Goal: Task Accomplishment & Management: Manage account settings

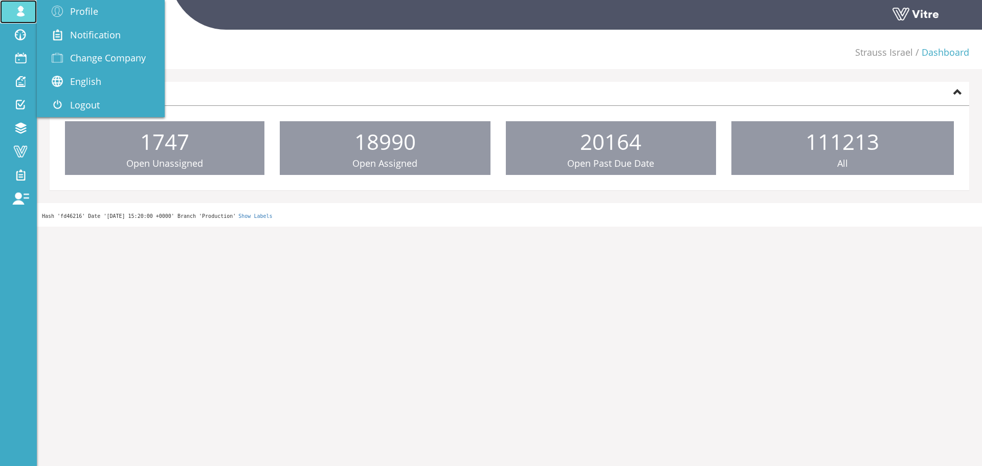
drag, startPoint x: 169, startPoint y: 26, endPoint x: 30, endPoint y: 12, distance: 139.7
click at [30, 10] on span at bounding box center [21, 11] width 26 height 12
click at [107, 66] on link "Change Company" at bounding box center [101, 59] width 128 height 24
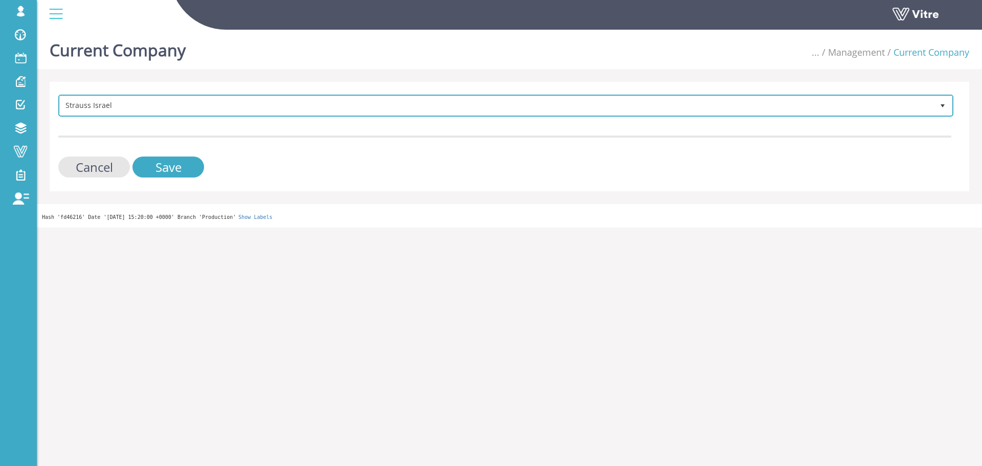
click at [376, 95] on span "Strauss Israel 222" at bounding box center [505, 106] width 895 height 22
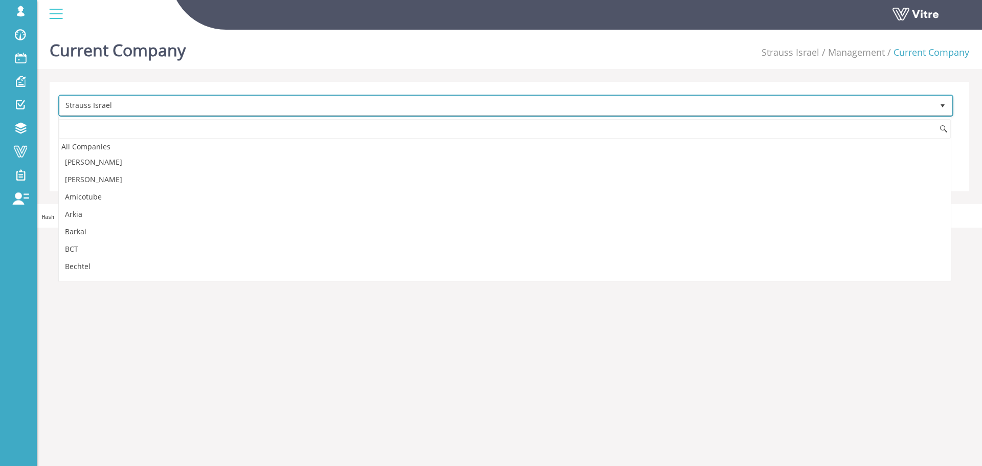
click at [368, 117] on div "All Companies Adama Adama Sandbox Amicotube Arkia Barkai BCT Bechtel BOI BSEL C…" at bounding box center [504, 199] width 893 height 165
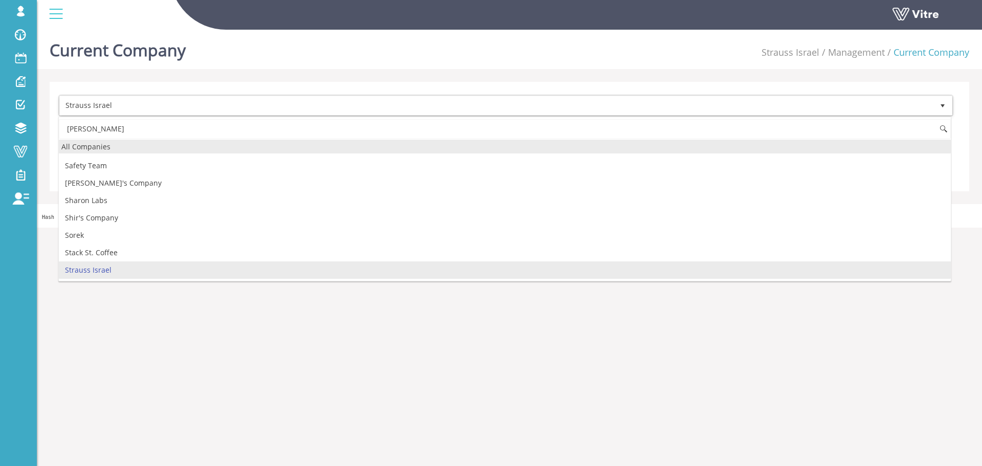
type input "י"
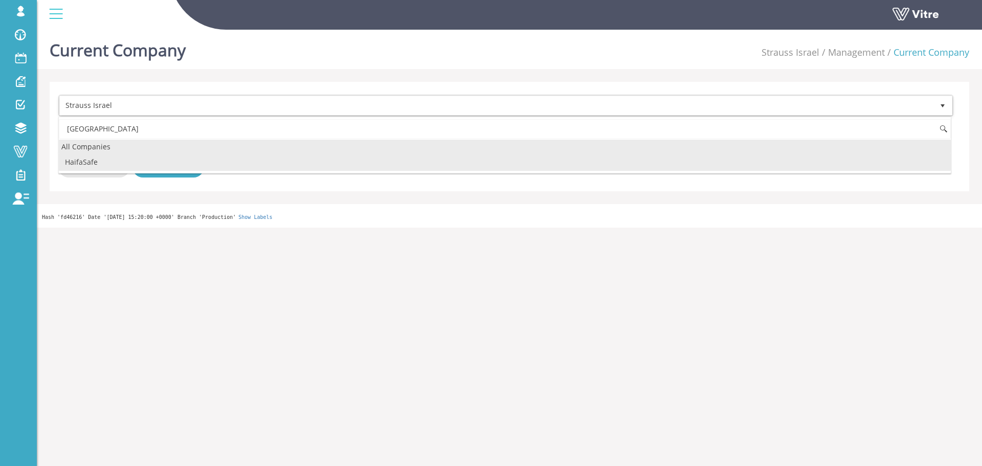
scroll to position [0, 0]
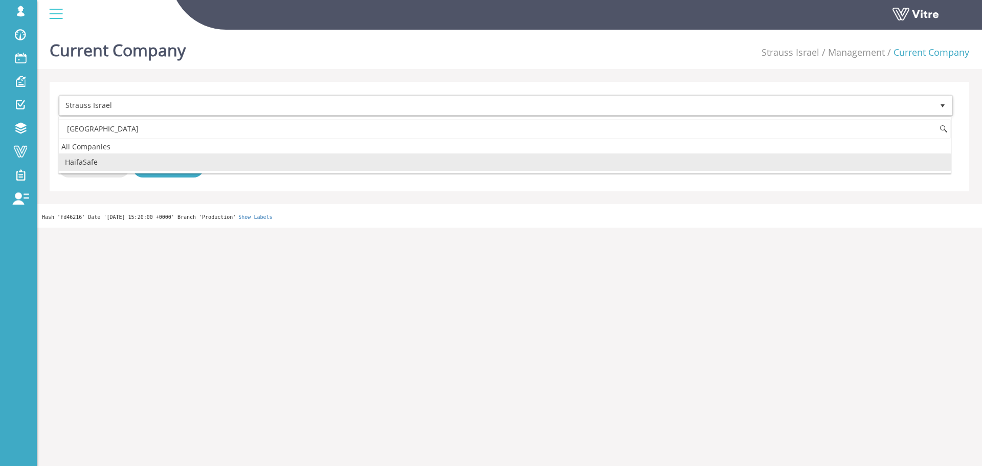
click at [287, 165] on li "HaifaSafe" at bounding box center [505, 161] width 892 height 17
type input "haifa"
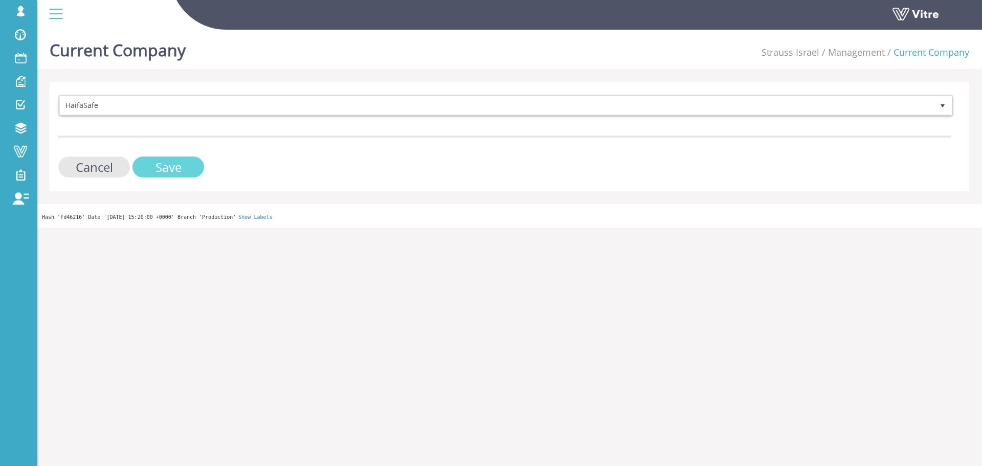
click at [197, 174] on input "Save" at bounding box center [168, 166] width 72 height 21
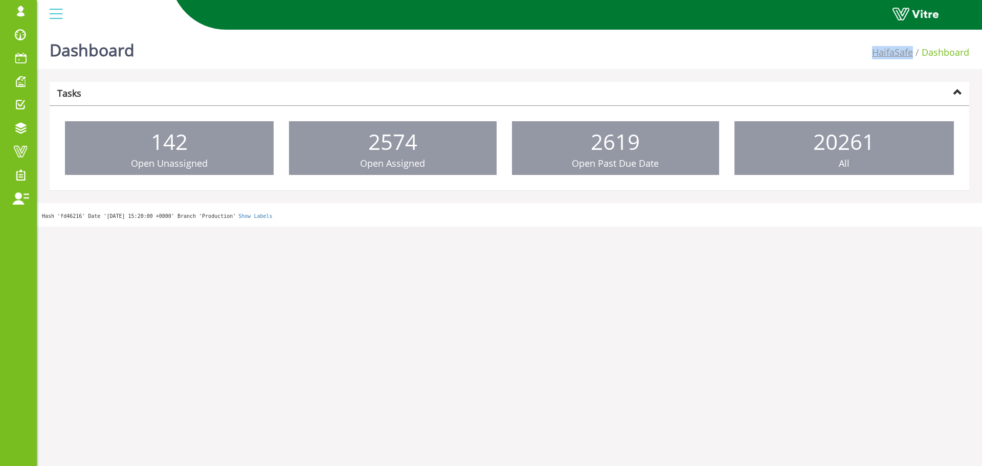
drag, startPoint x: 864, startPoint y: 52, endPoint x: 911, endPoint y: 50, distance: 47.1
click at [911, 50] on div "Dashboard HaifaSafe Dashboard" at bounding box center [509, 47] width 945 height 43
copy div "HaifaSafe"
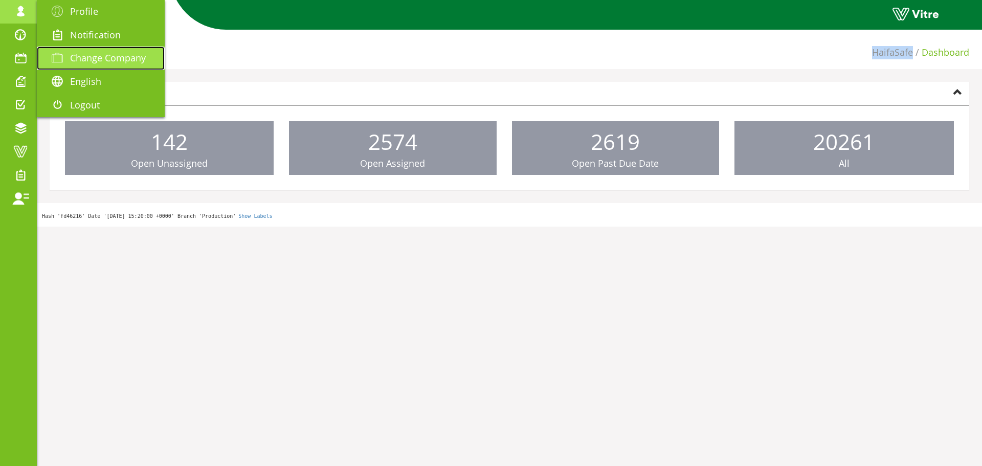
click at [70, 50] on link "Change Company" at bounding box center [101, 59] width 128 height 24
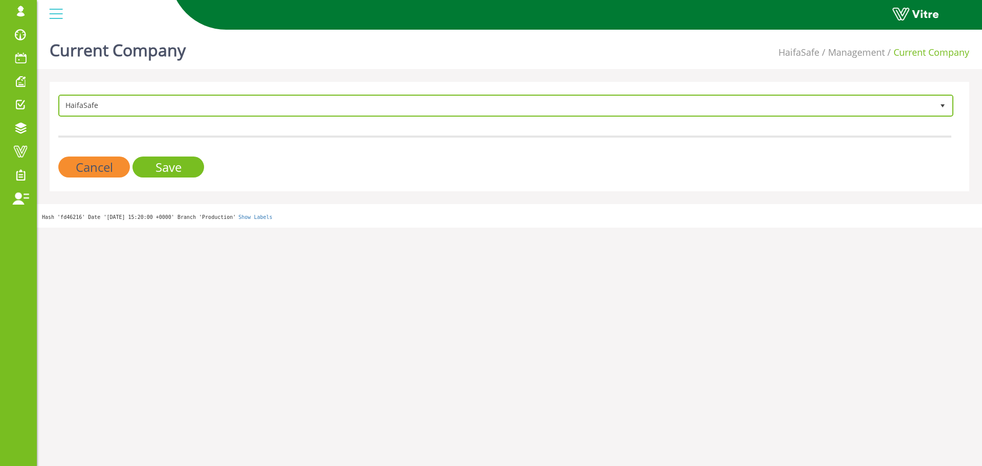
click at [171, 101] on span "HaifaSafe" at bounding box center [496, 105] width 873 height 18
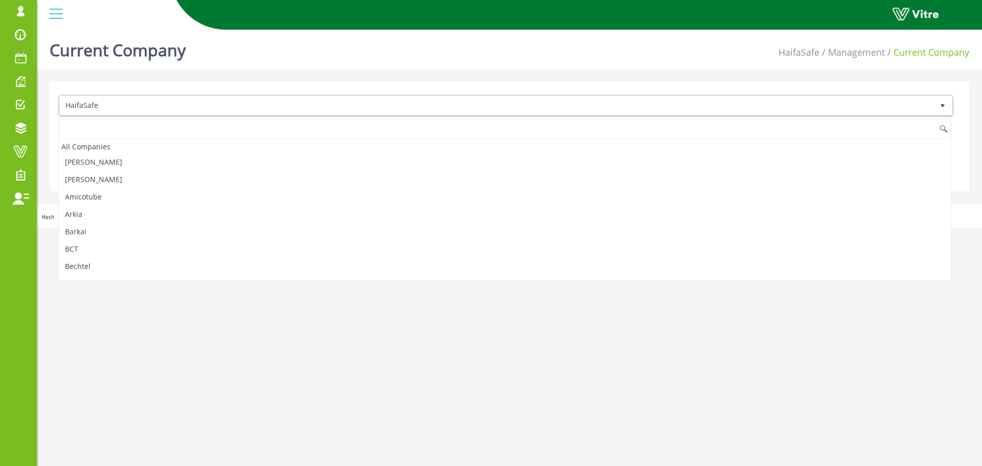
scroll to position [379, 0]
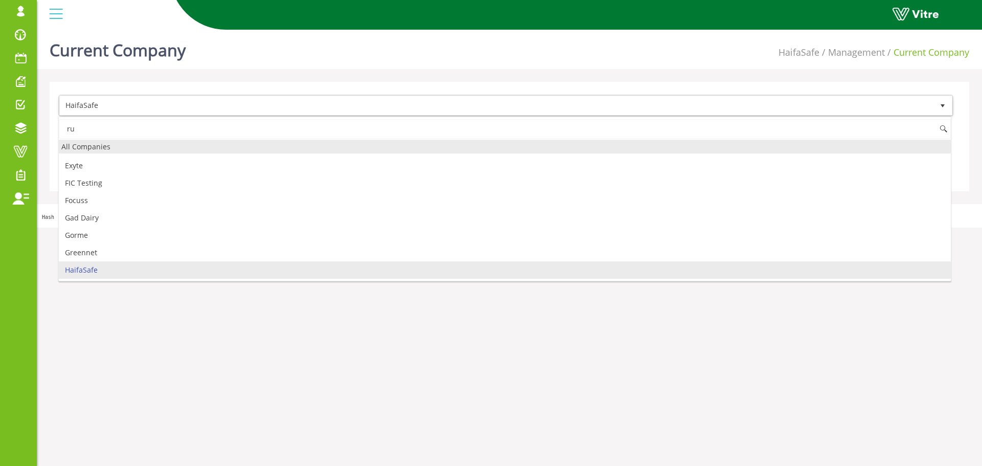
type input "r"
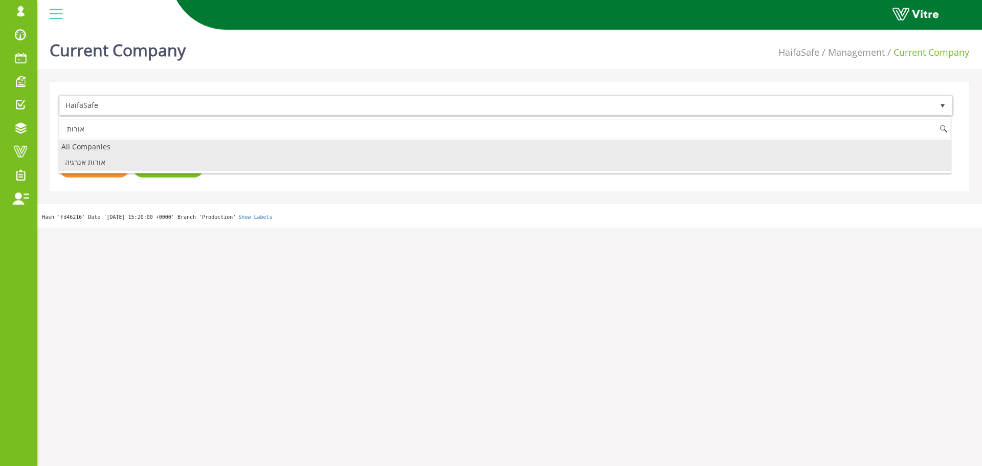
scroll to position [0, 0]
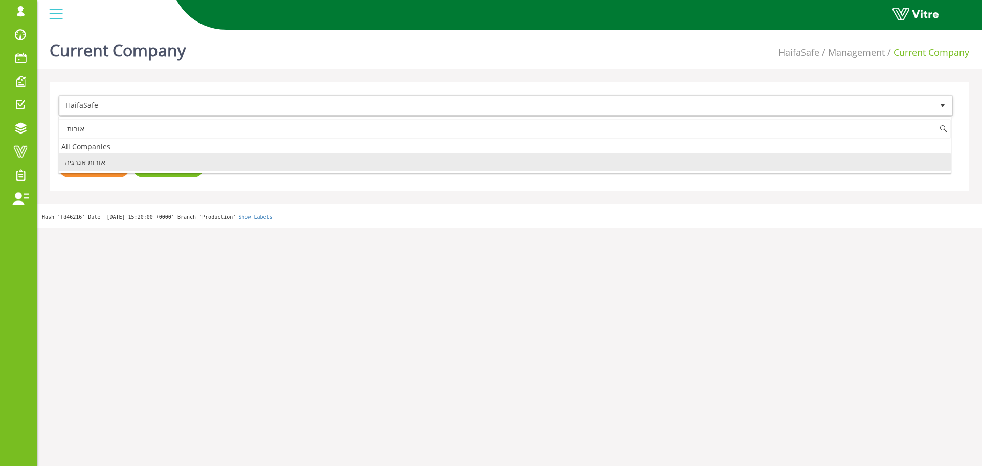
click at [159, 166] on li "אורות אנרגיה" at bounding box center [505, 161] width 892 height 17
type input "אורות"
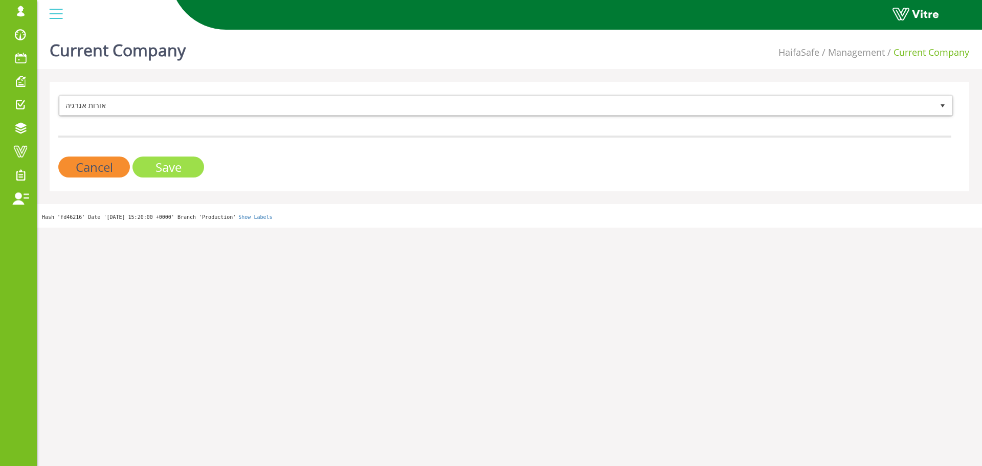
click at [160, 166] on input "Save" at bounding box center [168, 166] width 72 height 21
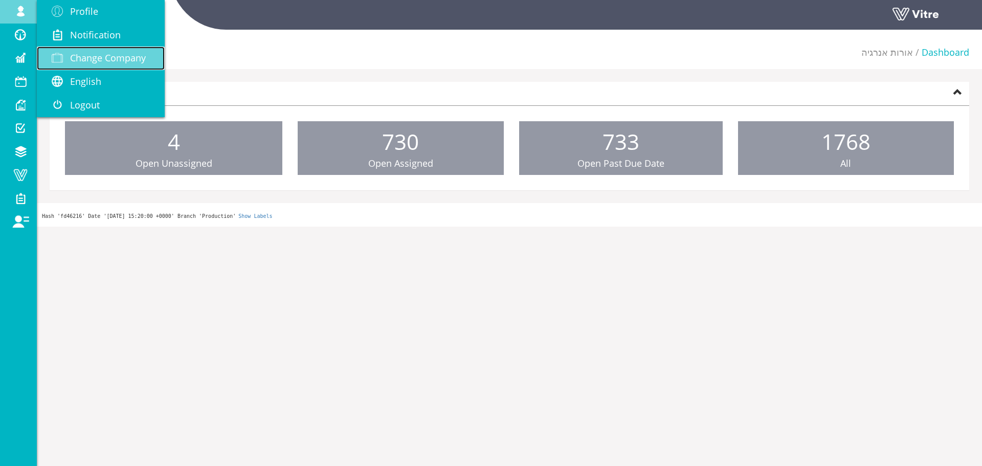
click at [76, 59] on span "Change Company" at bounding box center [108, 58] width 76 height 12
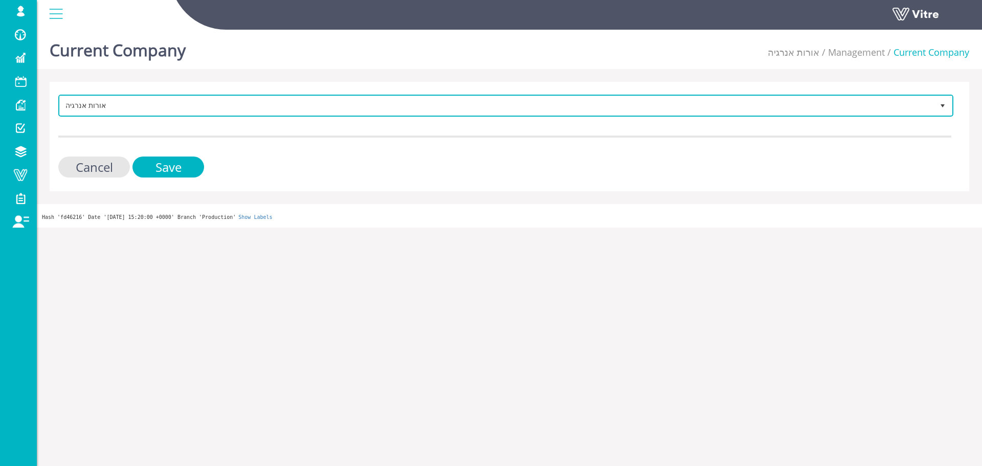
click at [326, 113] on span "אורות אנרגיה" at bounding box center [496, 105] width 873 height 18
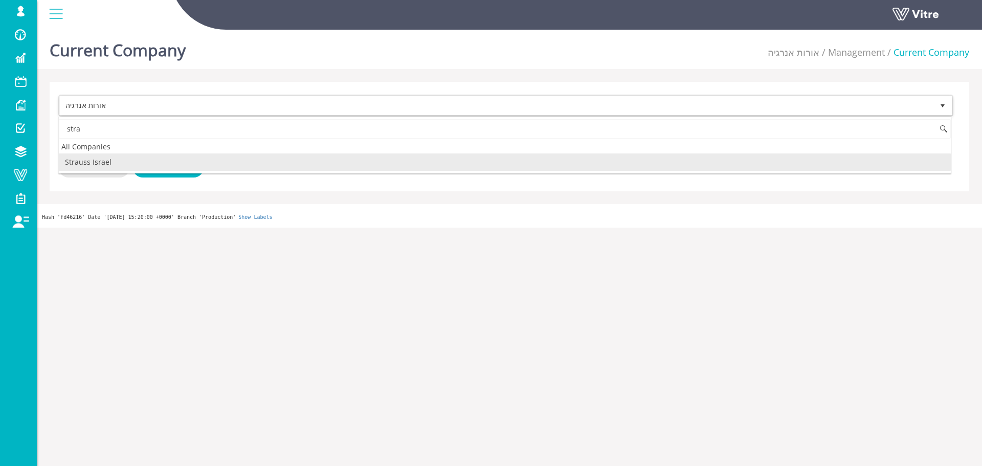
click at [162, 161] on li "Strauss Israel" at bounding box center [505, 161] width 892 height 17
type input "stra"
click at [163, 162] on input "Save" at bounding box center [168, 166] width 72 height 21
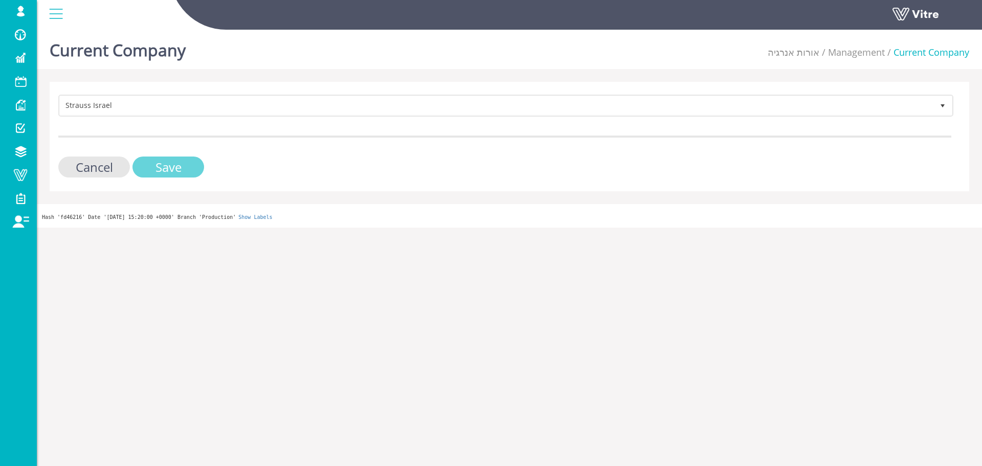
click at [162, 165] on input "Save" at bounding box center [168, 166] width 72 height 21
